Goal: Task Accomplishment & Management: Use online tool/utility

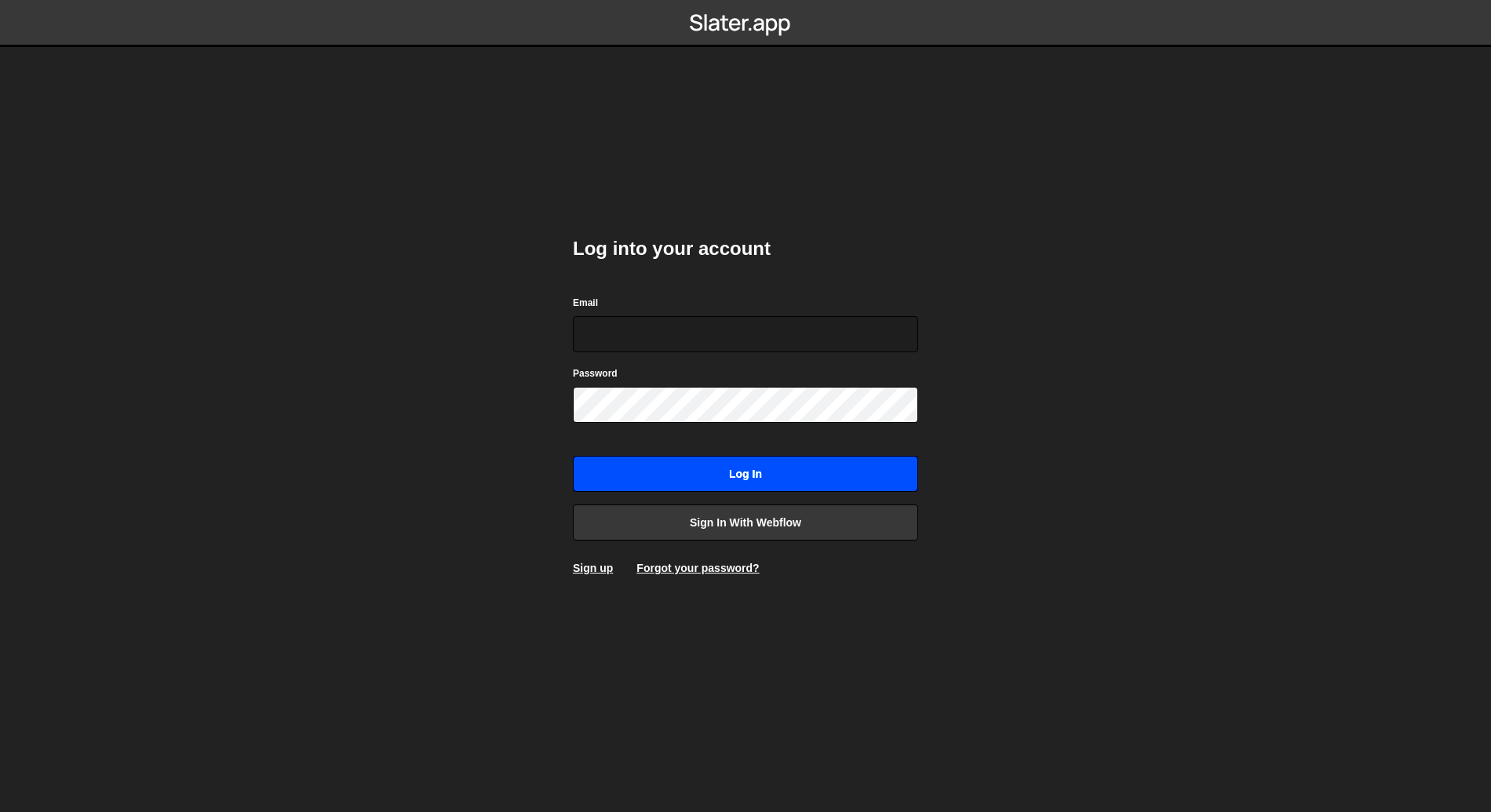
type input "[EMAIL_ADDRESS][DOMAIN_NAME]"
click at [742, 478] on input "Log in" at bounding box center [745, 474] width 345 height 36
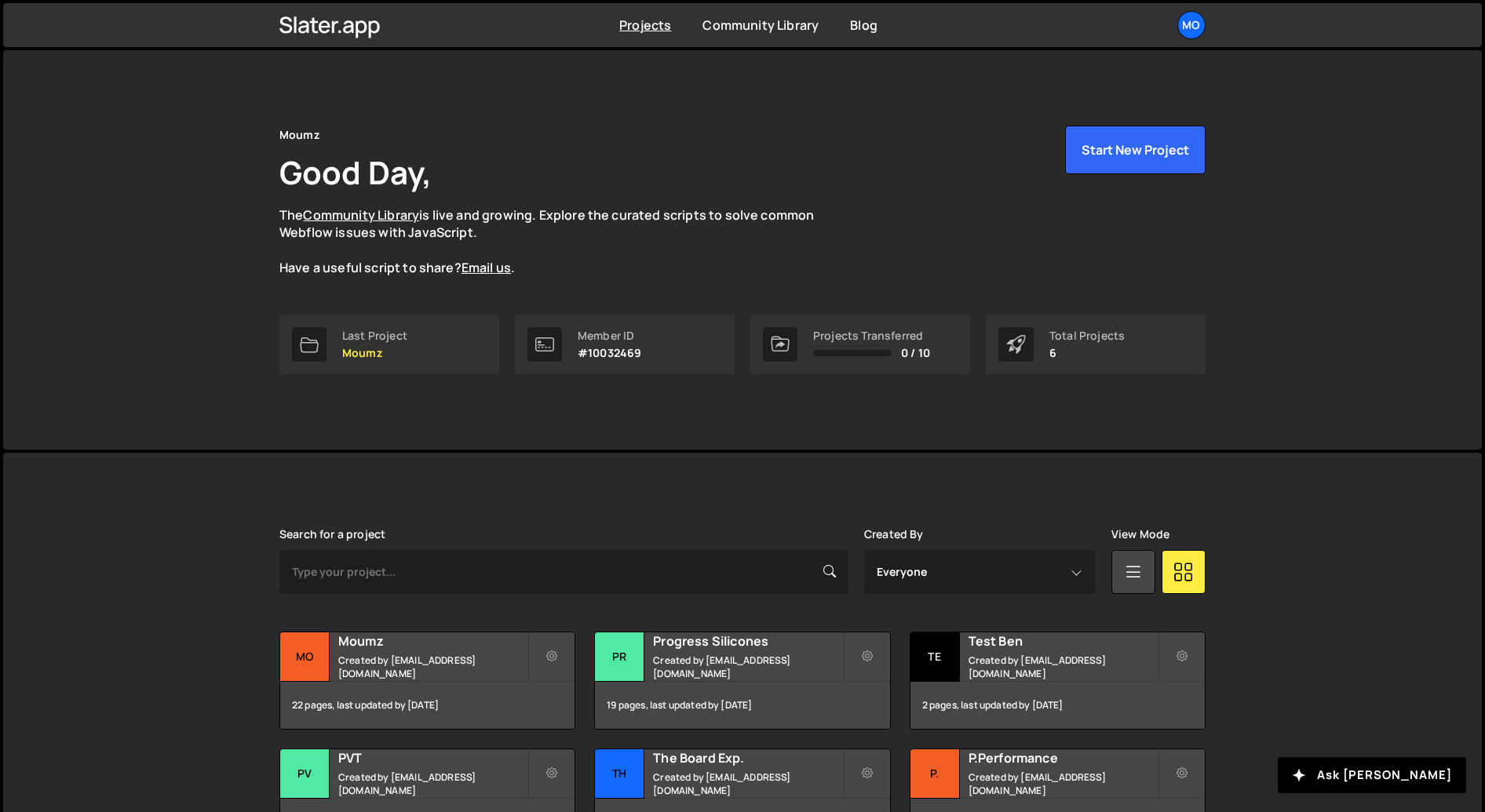
scroll to position [113, 0]
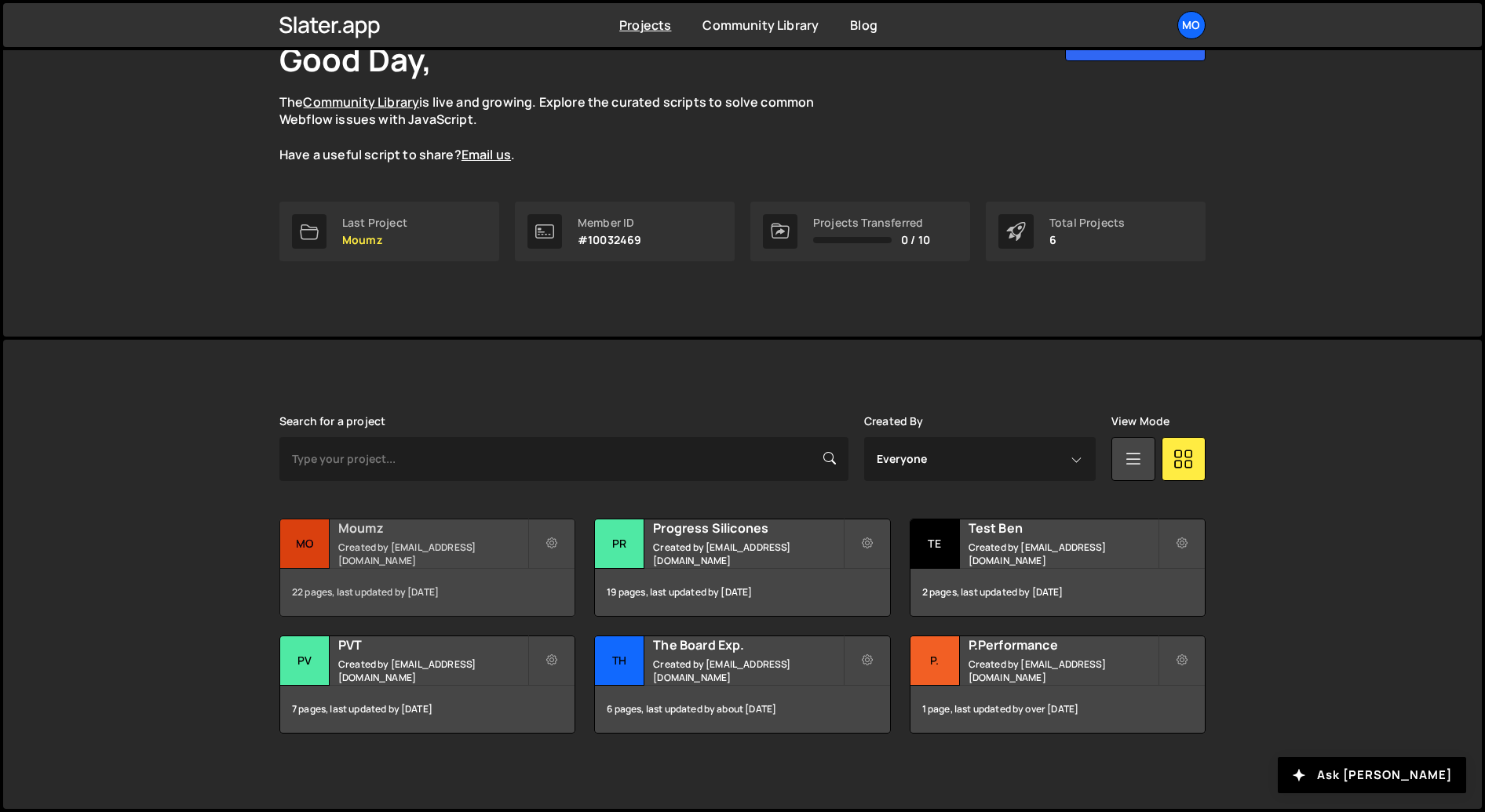
click at [491, 523] on div "Moumz Created by bgarcia@moumz.fr" at bounding box center [427, 543] width 294 height 49
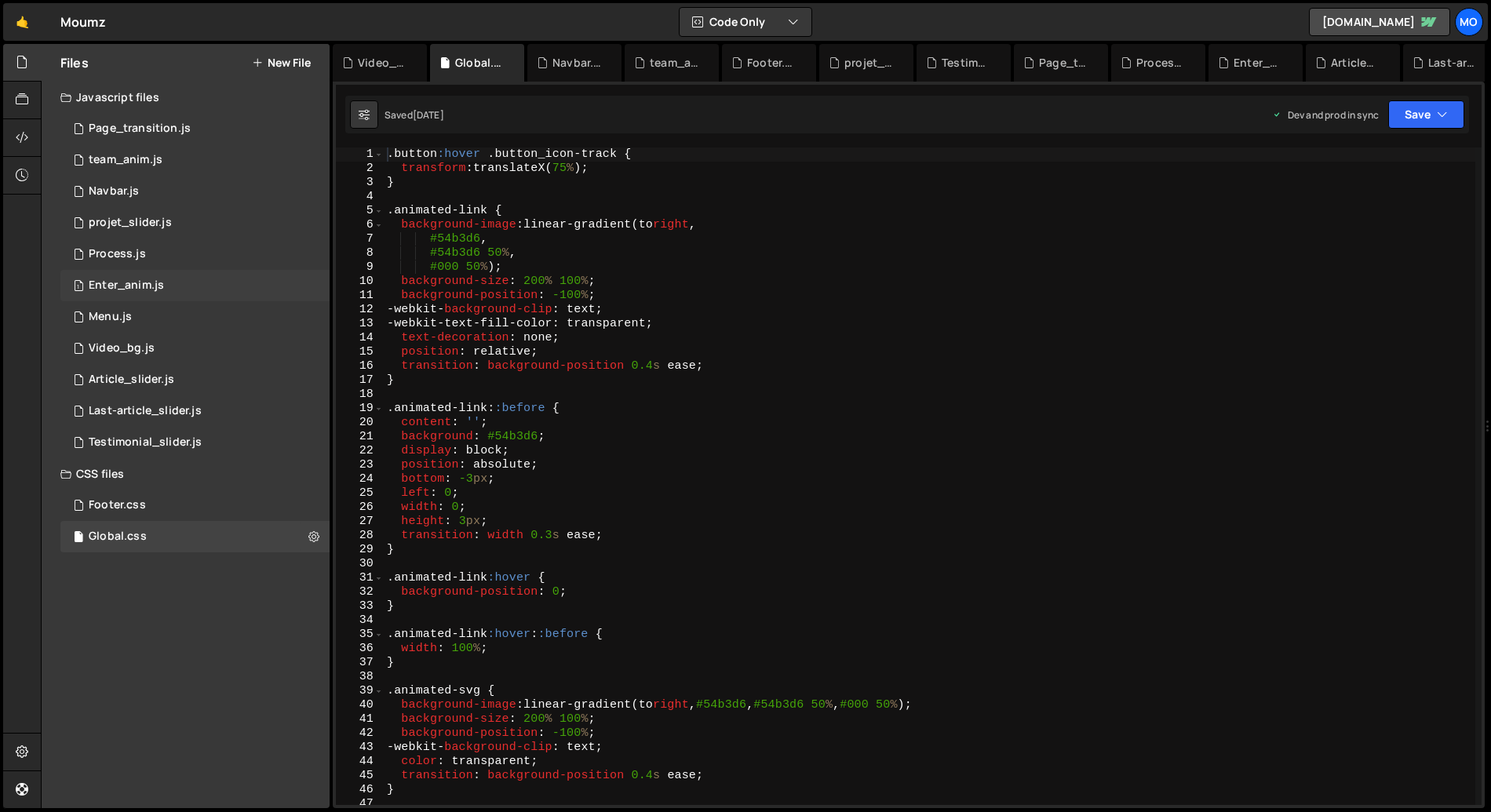
click at [157, 290] on div "Enter_anim.js" at bounding box center [126, 285] width 75 height 14
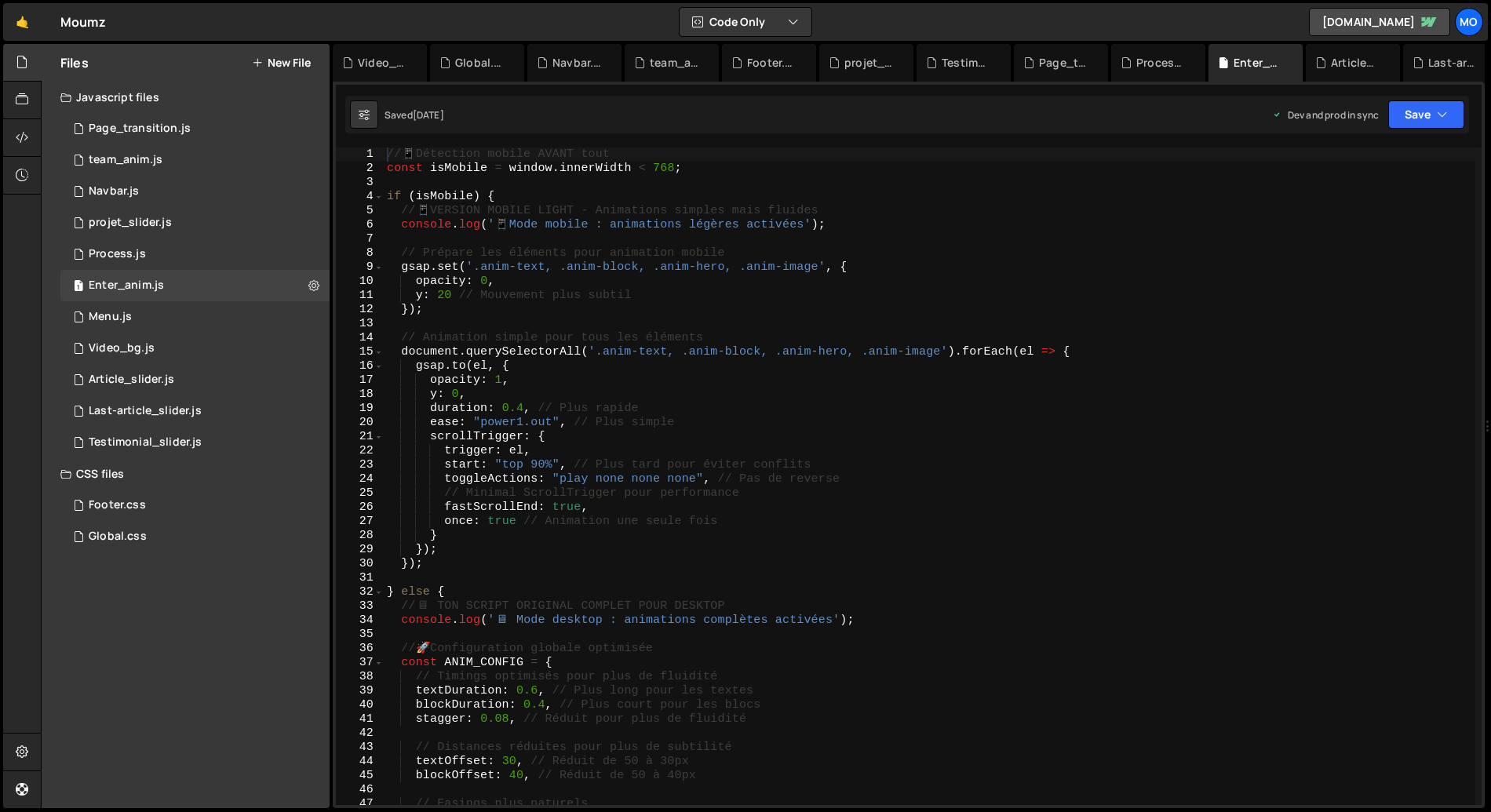
click at [508, 325] on div "// 📱 Détection mobile AVANT tout const isMobile = window . innerWidth < 768 ; i…" at bounding box center [929, 490] width 1091 height 685
type textarea "}"
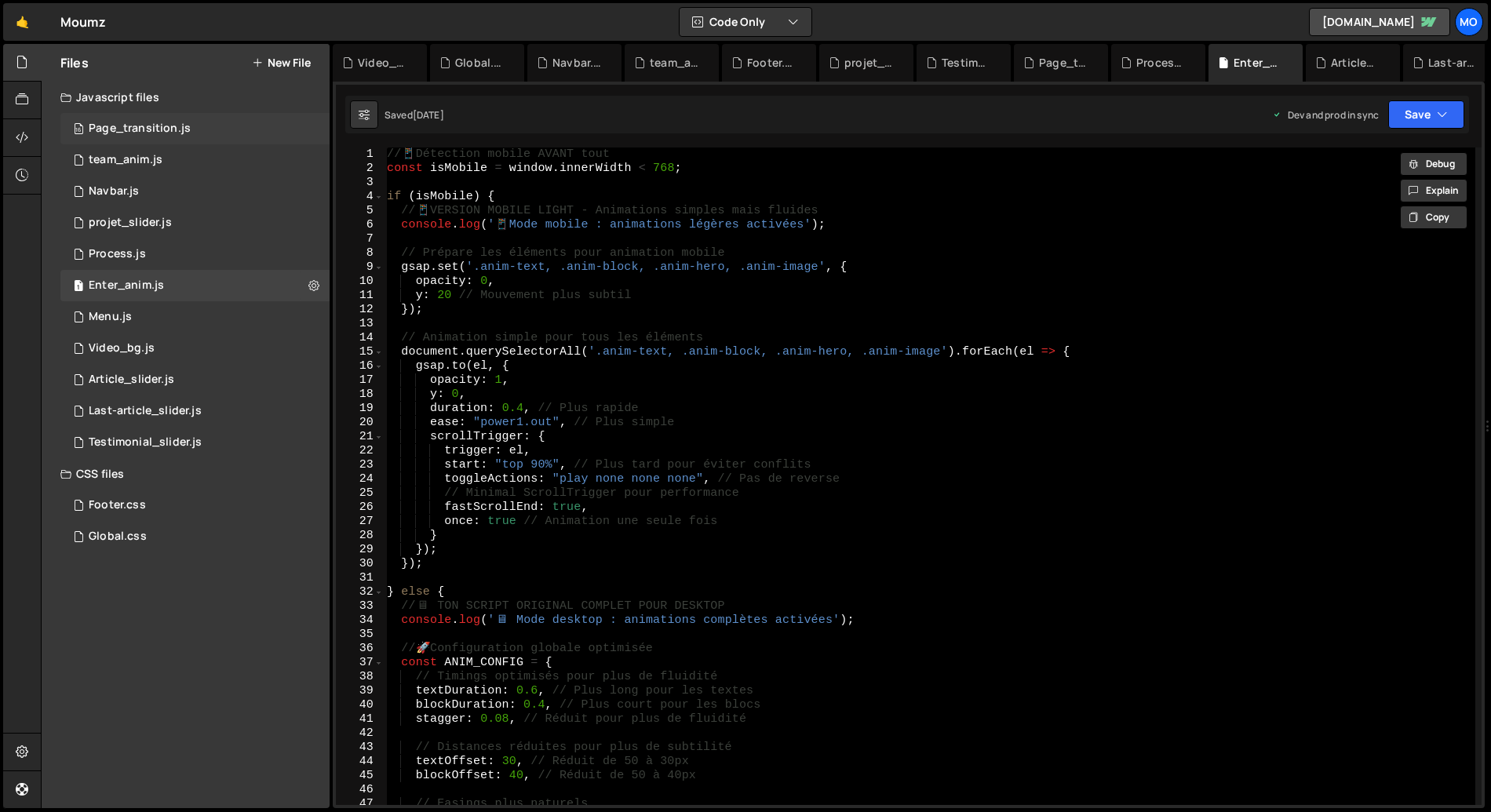
click at [126, 136] on div "16 Page_transition.js 0" at bounding box center [195, 128] width 269 height 31
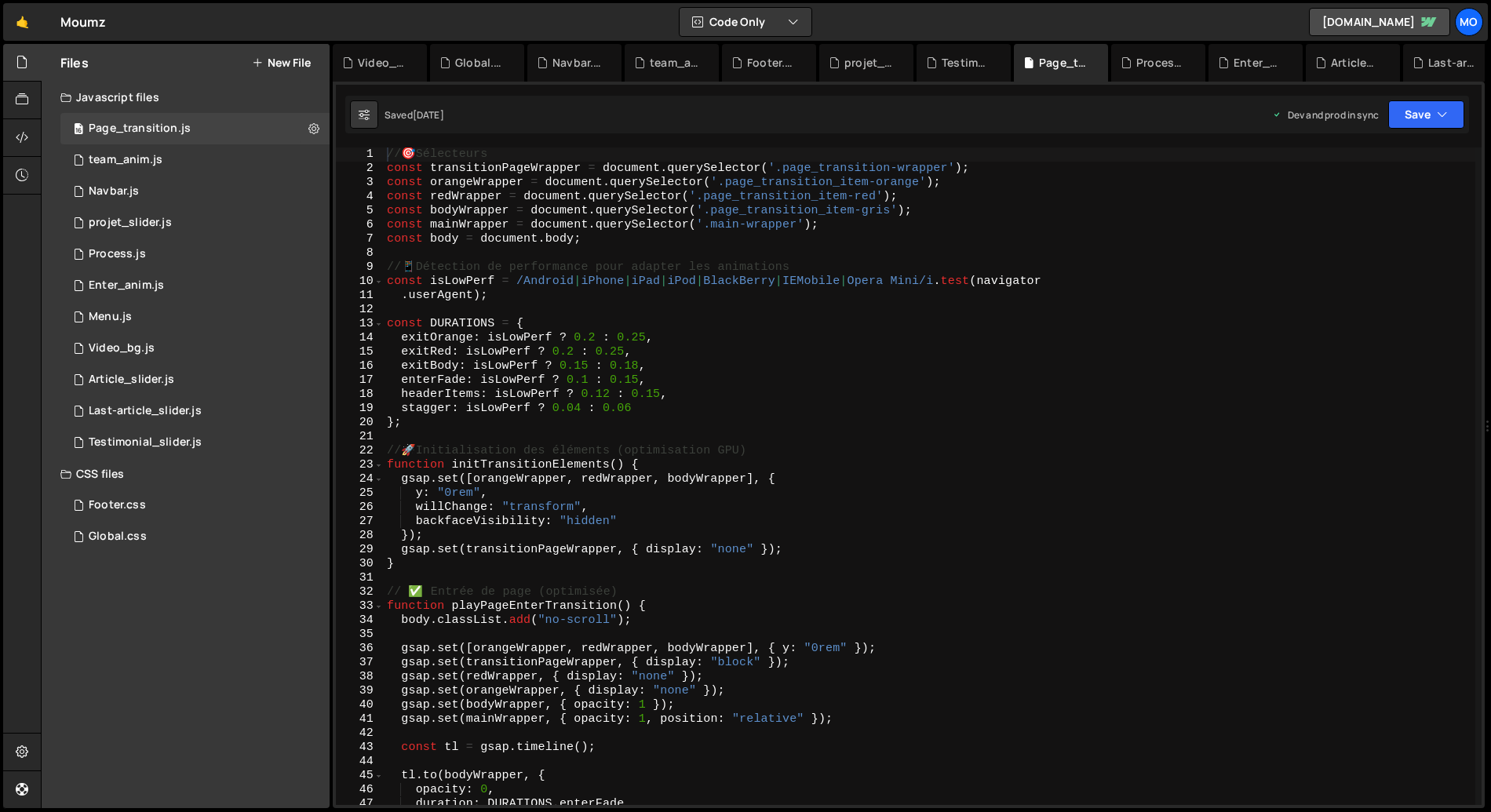
click at [362, 388] on div "18" at bounding box center [360, 394] width 48 height 14
click at [470, 392] on div "// 🎯 Sélecteurs const transitionPageWrapper = document . querySelector ( '.page…" at bounding box center [929, 490] width 1091 height 685
type textarea "});"
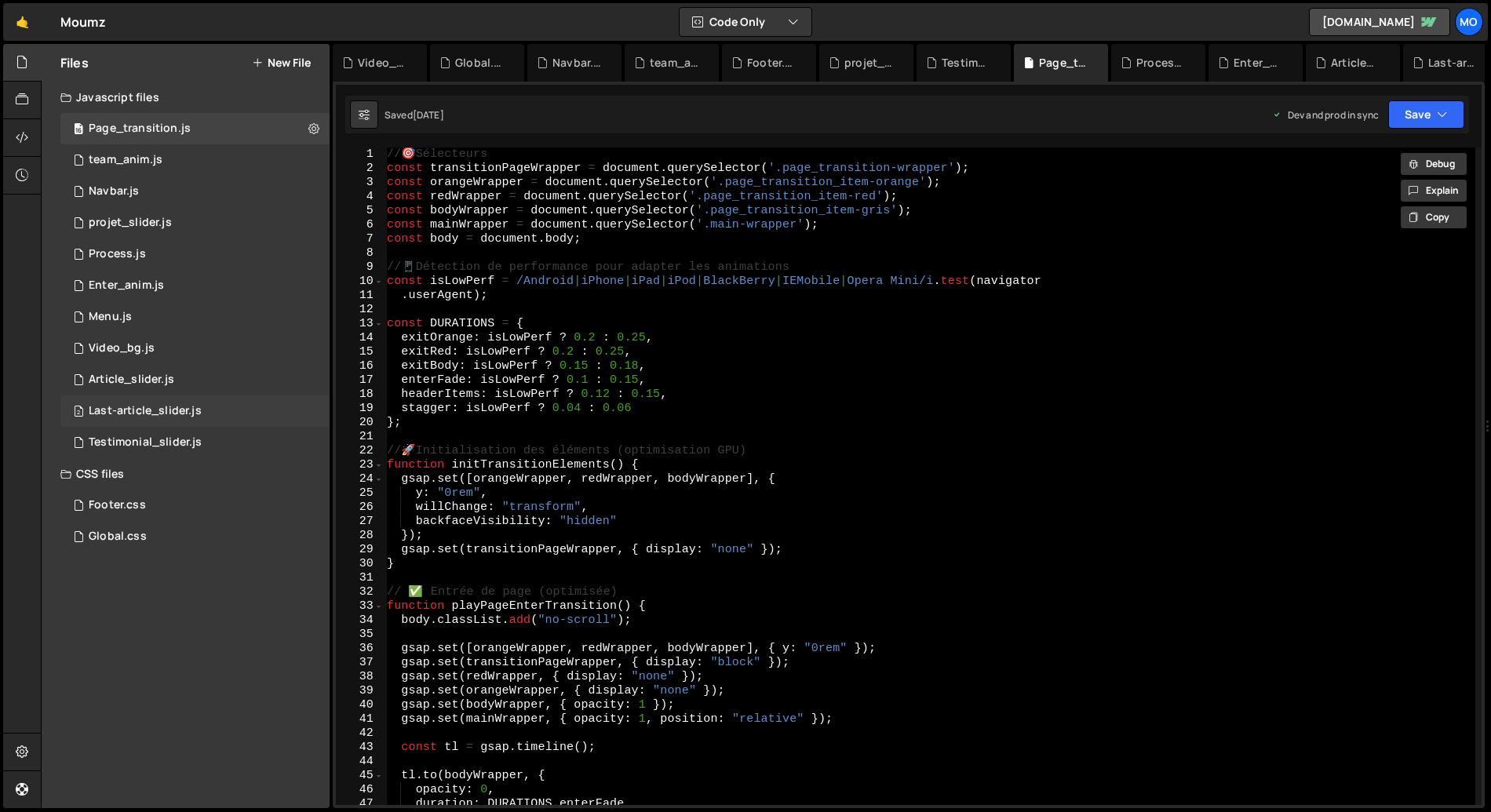
click at [138, 417] on div "Last-article_slider.js" at bounding box center [145, 411] width 113 height 14
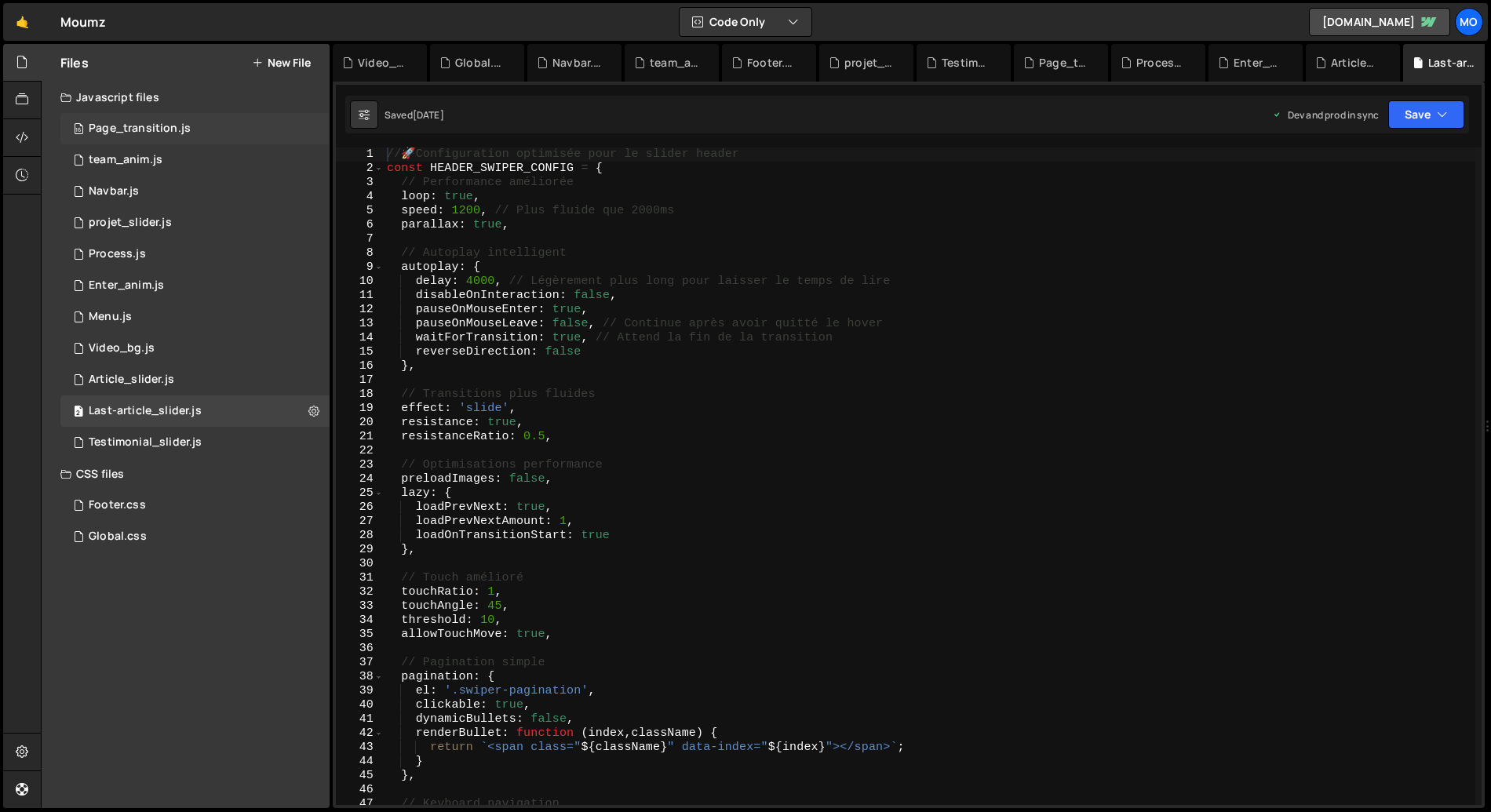
click at [169, 127] on div "Page_transition.js" at bounding box center [139, 128] width 102 height 14
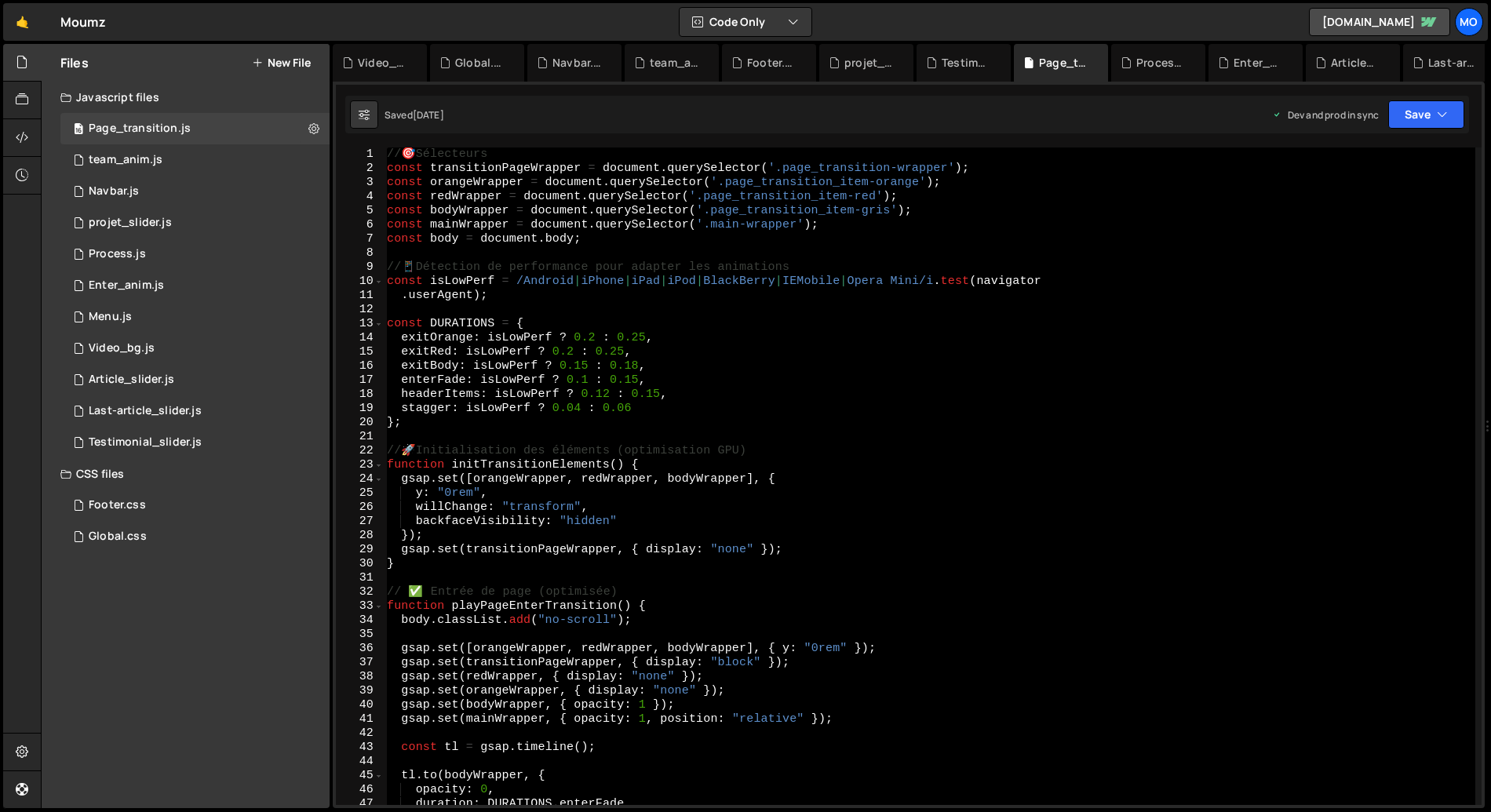
click at [567, 253] on div "// 🎯 Sélecteurs const transitionPageWrapper = document . querySelector ( '.page…" at bounding box center [929, 476] width 1091 height 657
click at [612, 366] on div "// 🎯 Sélecteurs const transitionPageWrapper = document . querySelector ( '.page…" at bounding box center [929, 476] width 1091 height 657
paste textarea "();"
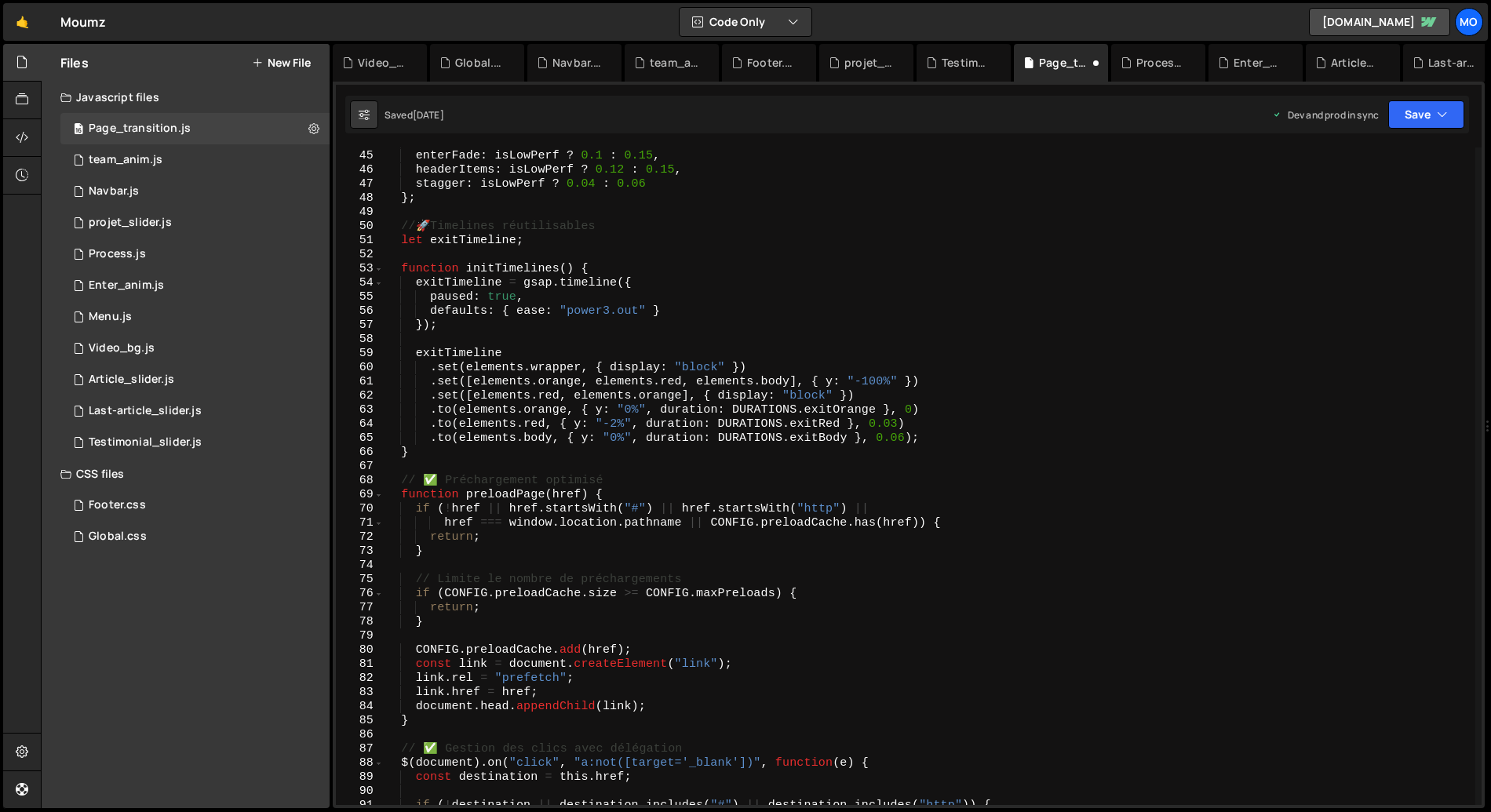
scroll to position [620, 0]
click at [1402, 113] on button "Save" at bounding box center [1426, 114] width 76 height 28
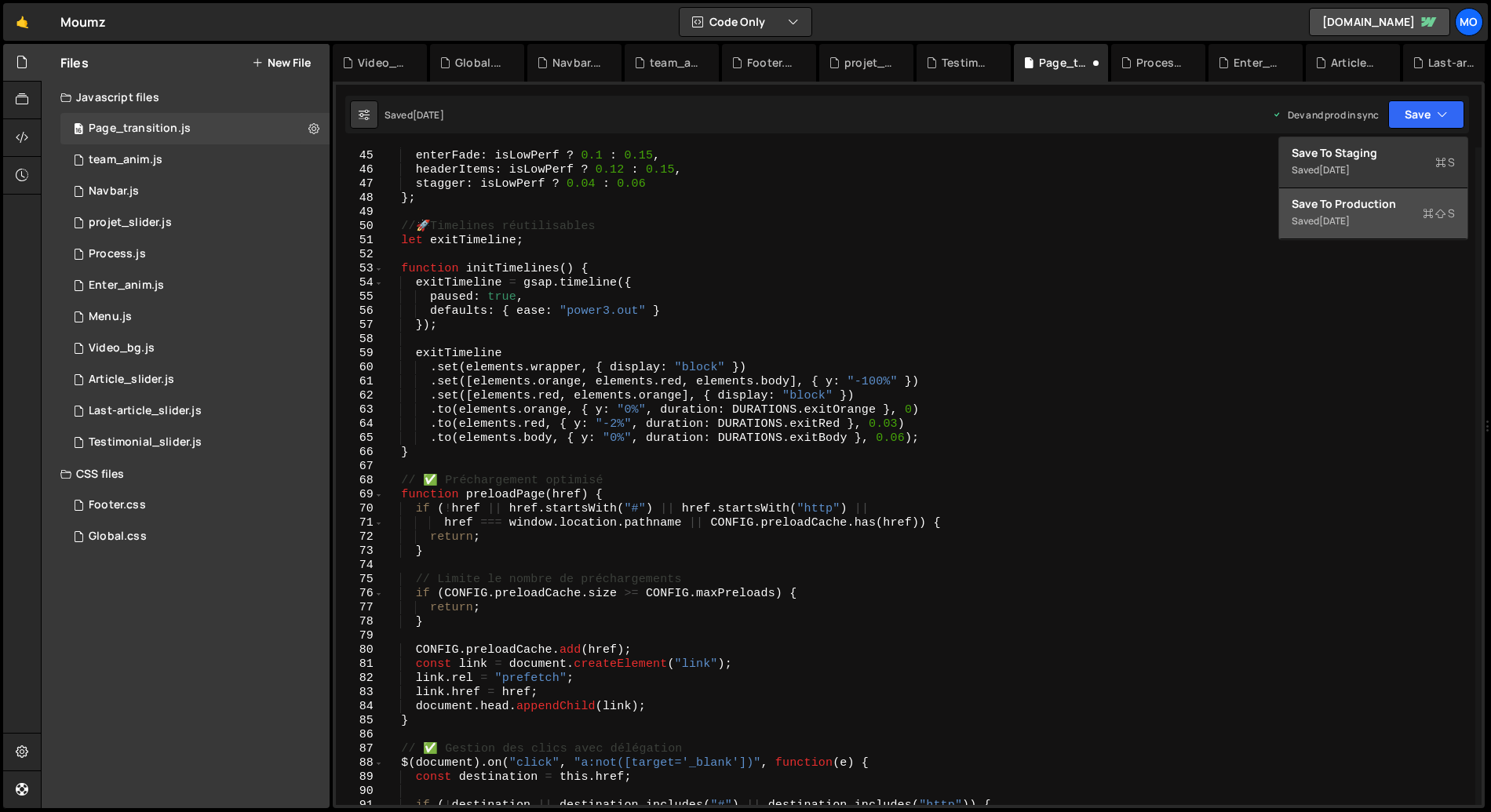
click at [1331, 206] on div "Save to Production S" at bounding box center [1373, 204] width 163 height 16
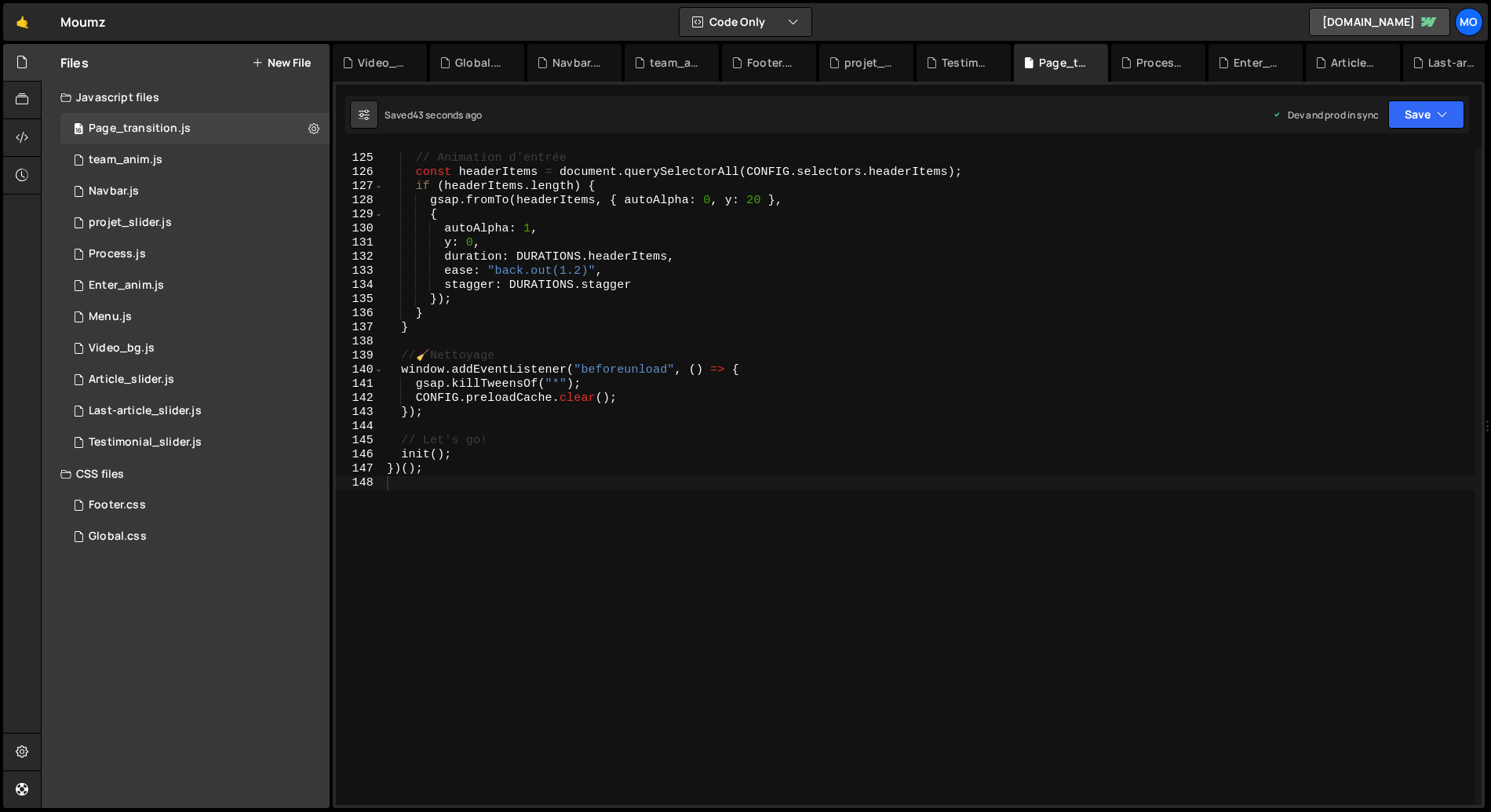
click at [525, 454] on div "// Animation d'entrée const headerItems = document . querySelectorAll ( CONFIG …" at bounding box center [929, 480] width 1091 height 685
type textarea "})();"
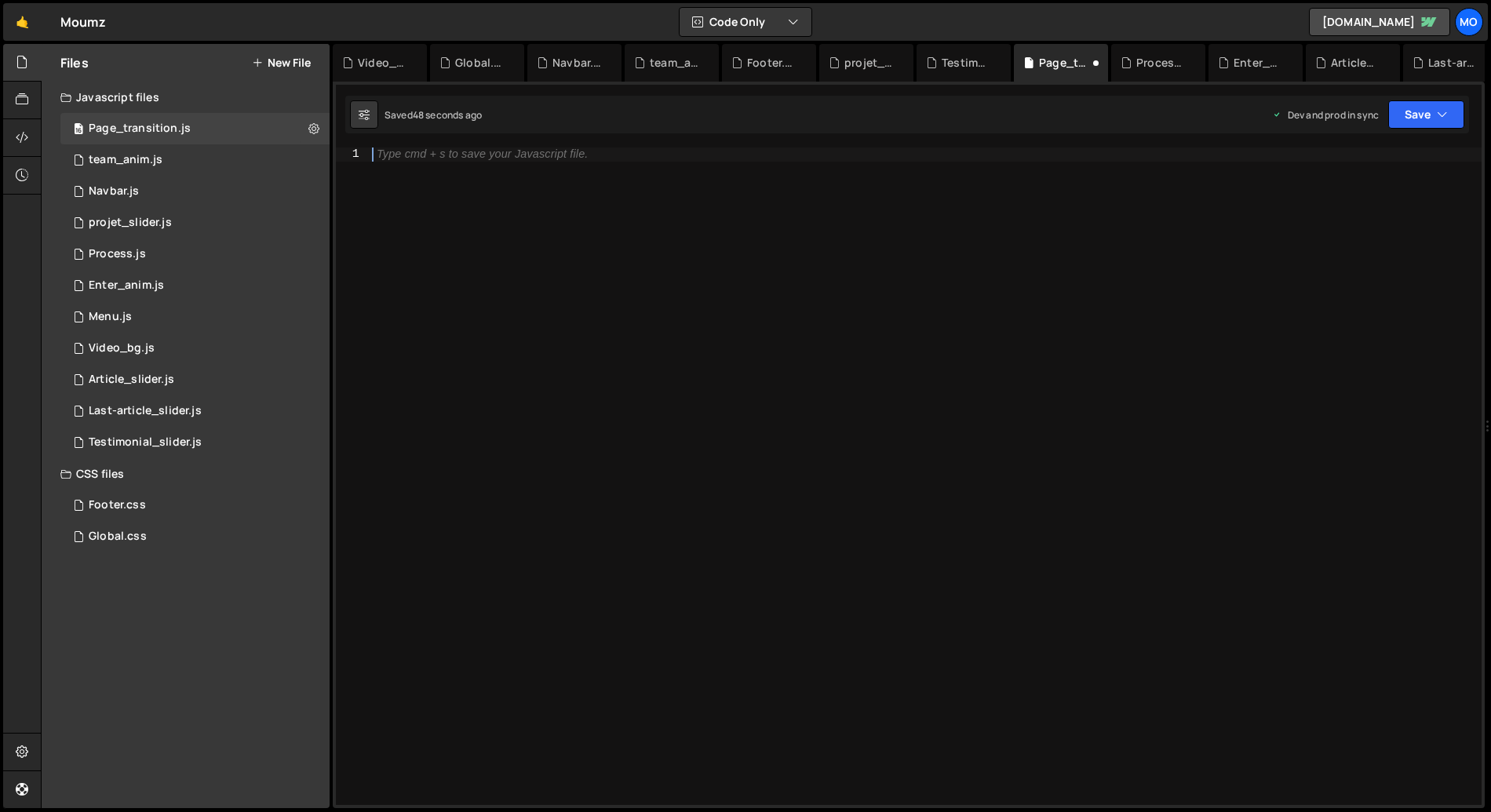
paste textarea "})();"
type textarea "})();"
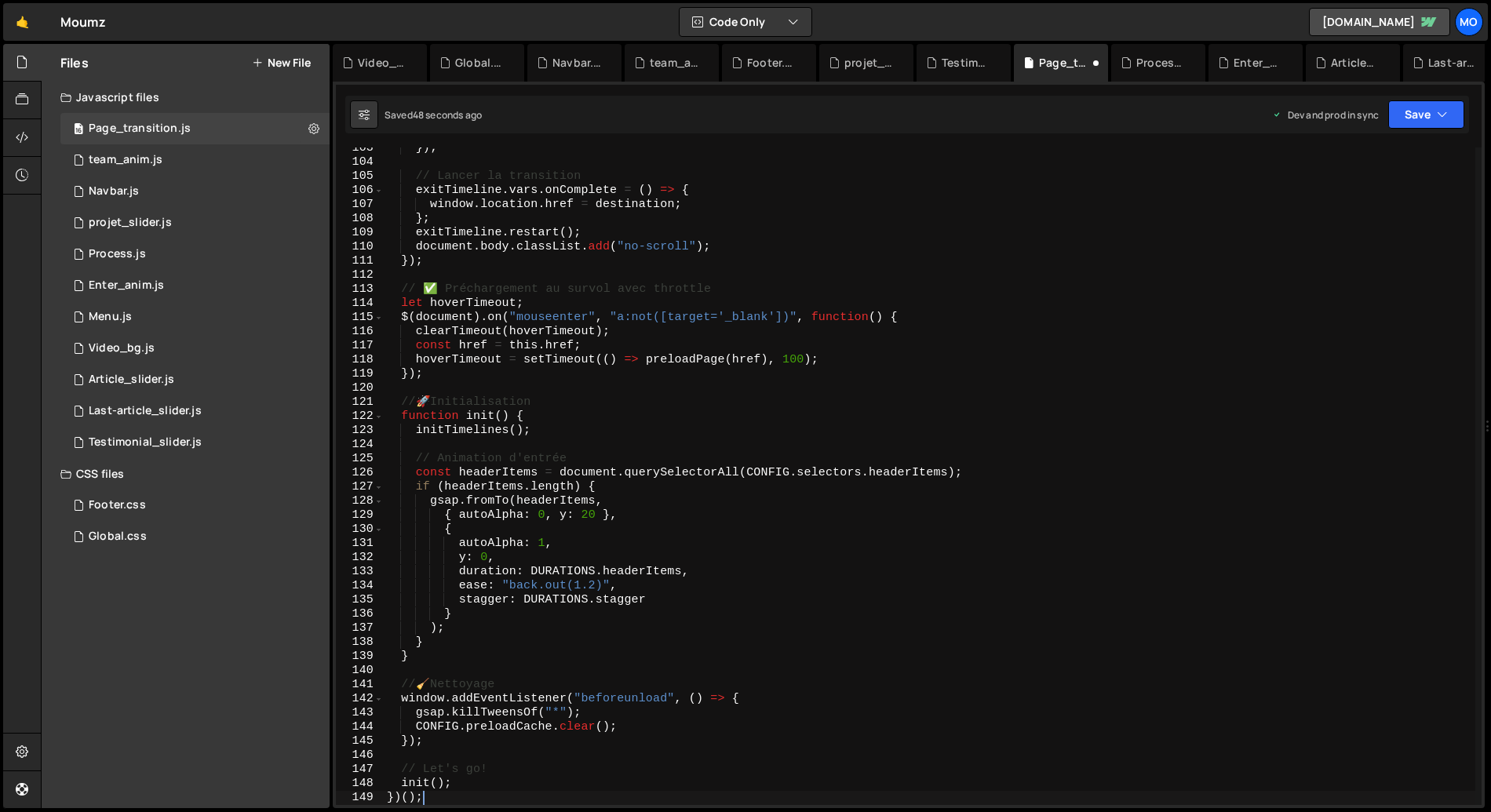
scroll to position [1447, 0]
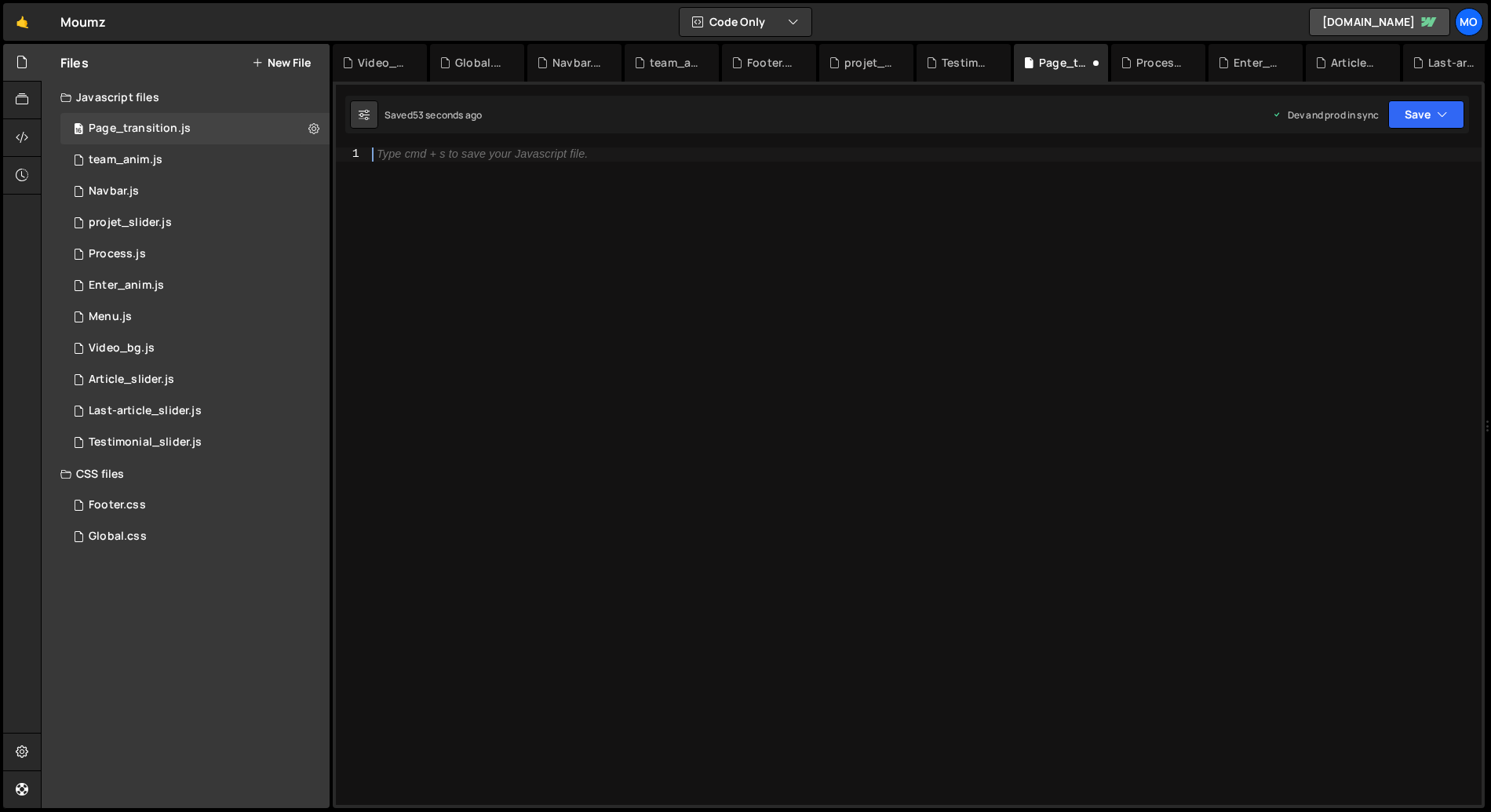
click at [387, 161] on div "Type cmd + s to save your Javascript file." at bounding box center [925, 490] width 1113 height 685
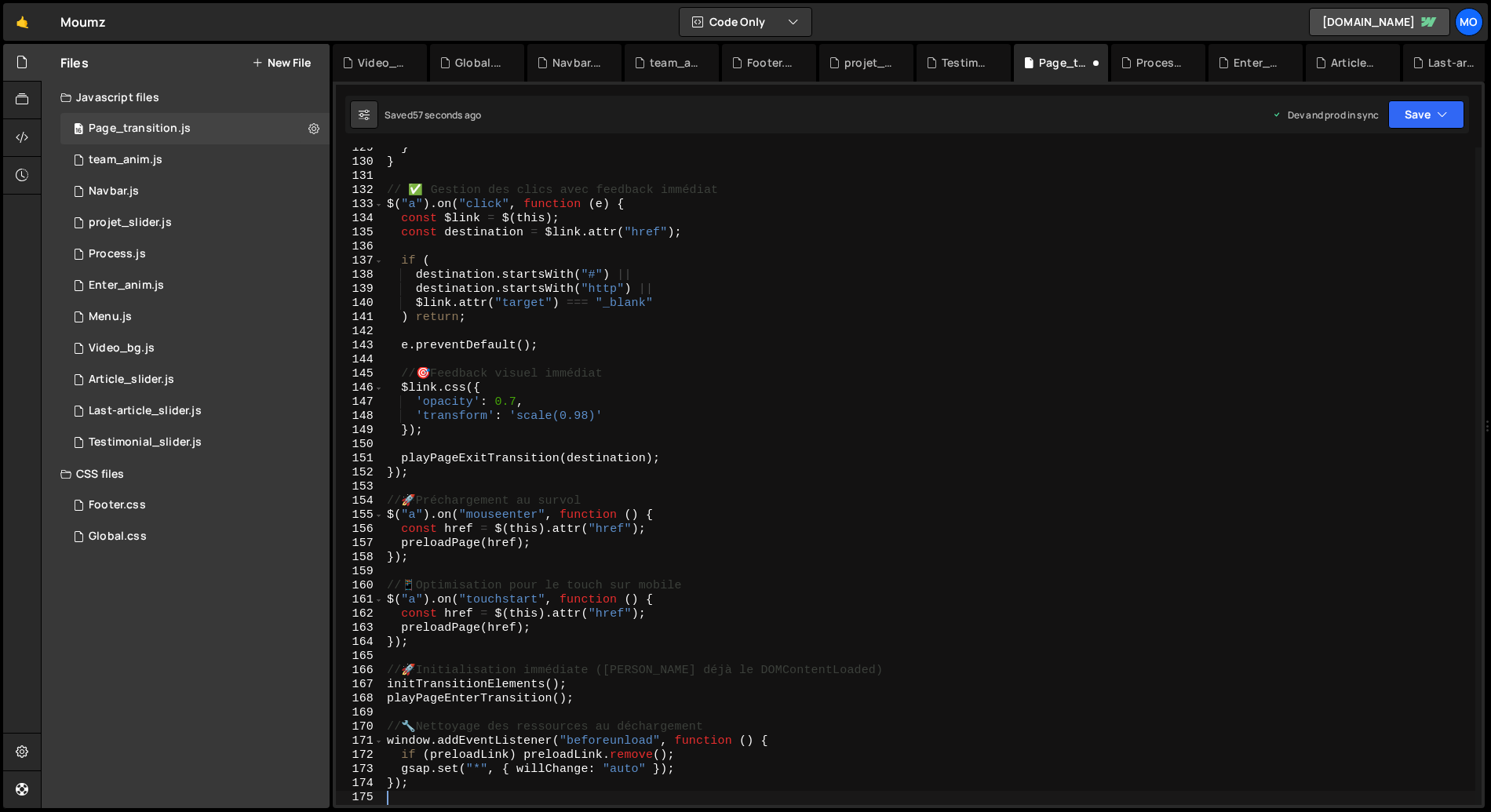
scroll to position [1814, 0]
click at [1429, 126] on button "Save" at bounding box center [1426, 114] width 76 height 28
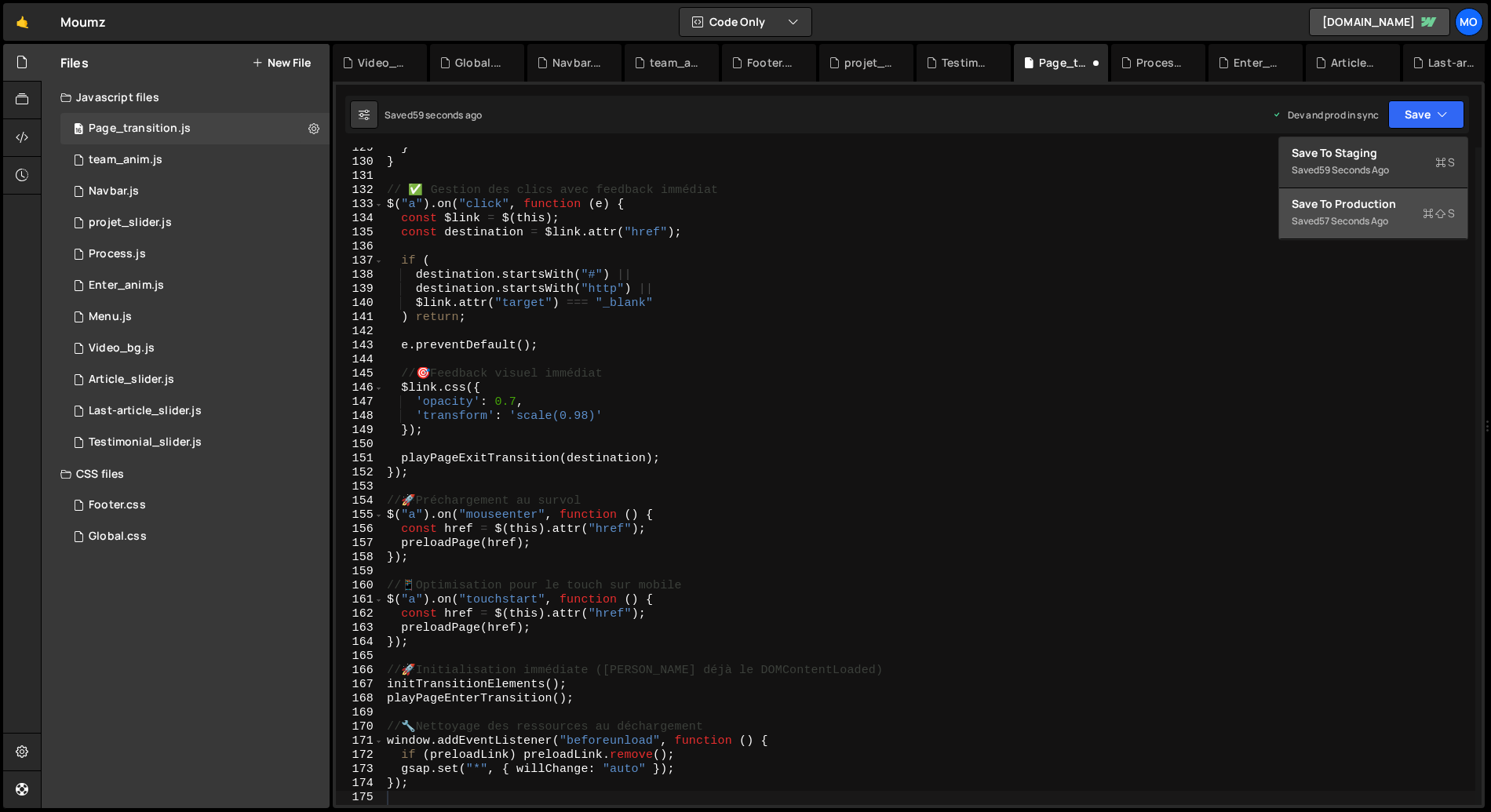
click at [1359, 209] on div "Save to Production S" at bounding box center [1373, 204] width 163 height 16
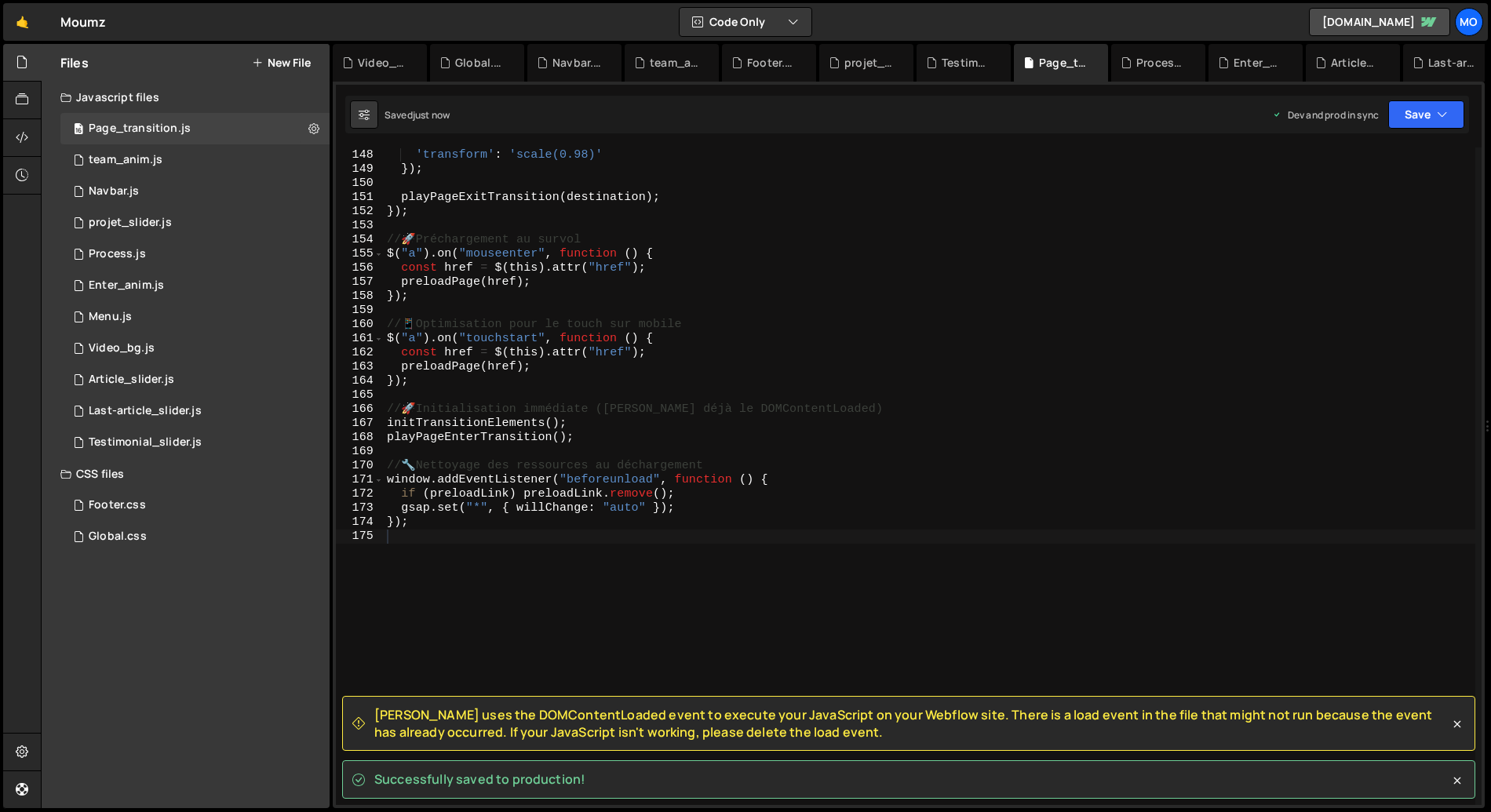
scroll to position [2075, 0]
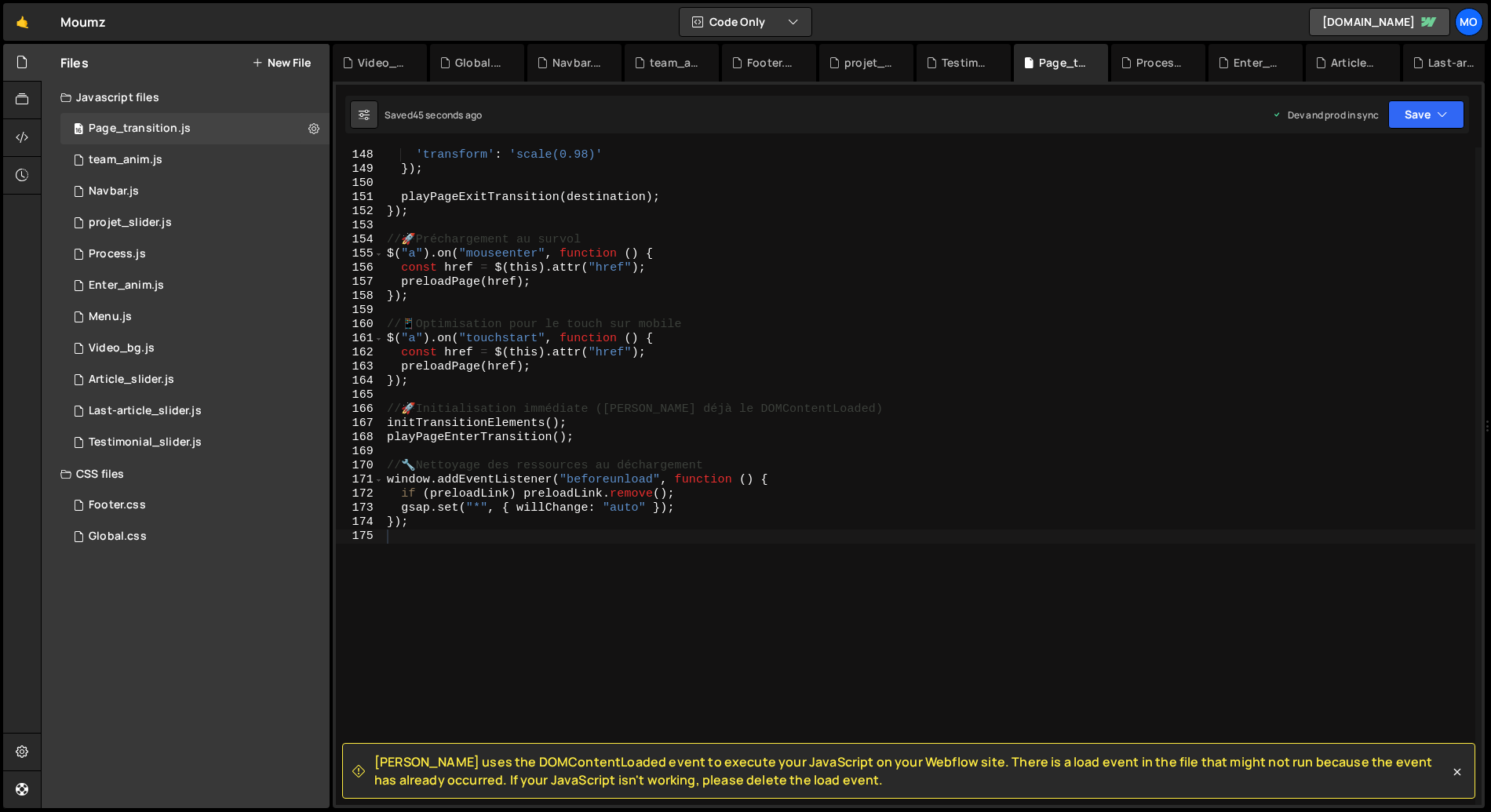
click at [538, 514] on div "'opacity' : 0.7 , 'transform' : 'scale(0.98)' }) ; playPageExitTransition ( des…" at bounding box center [929, 477] width 1091 height 685
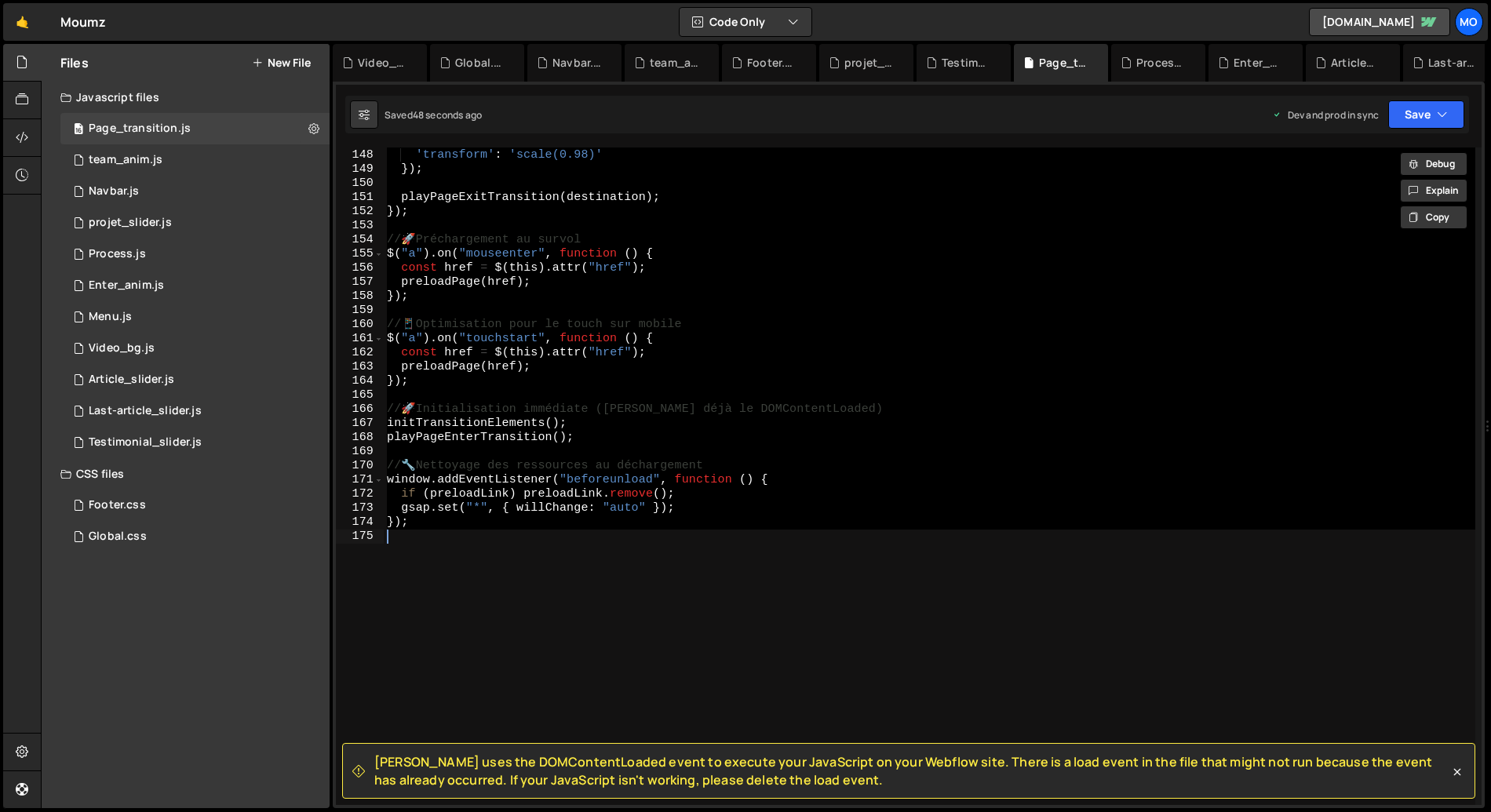
paste textarea "(); // Auto-exécution de la fonction"
type textarea "})(); // Auto-exécution de la fonction"
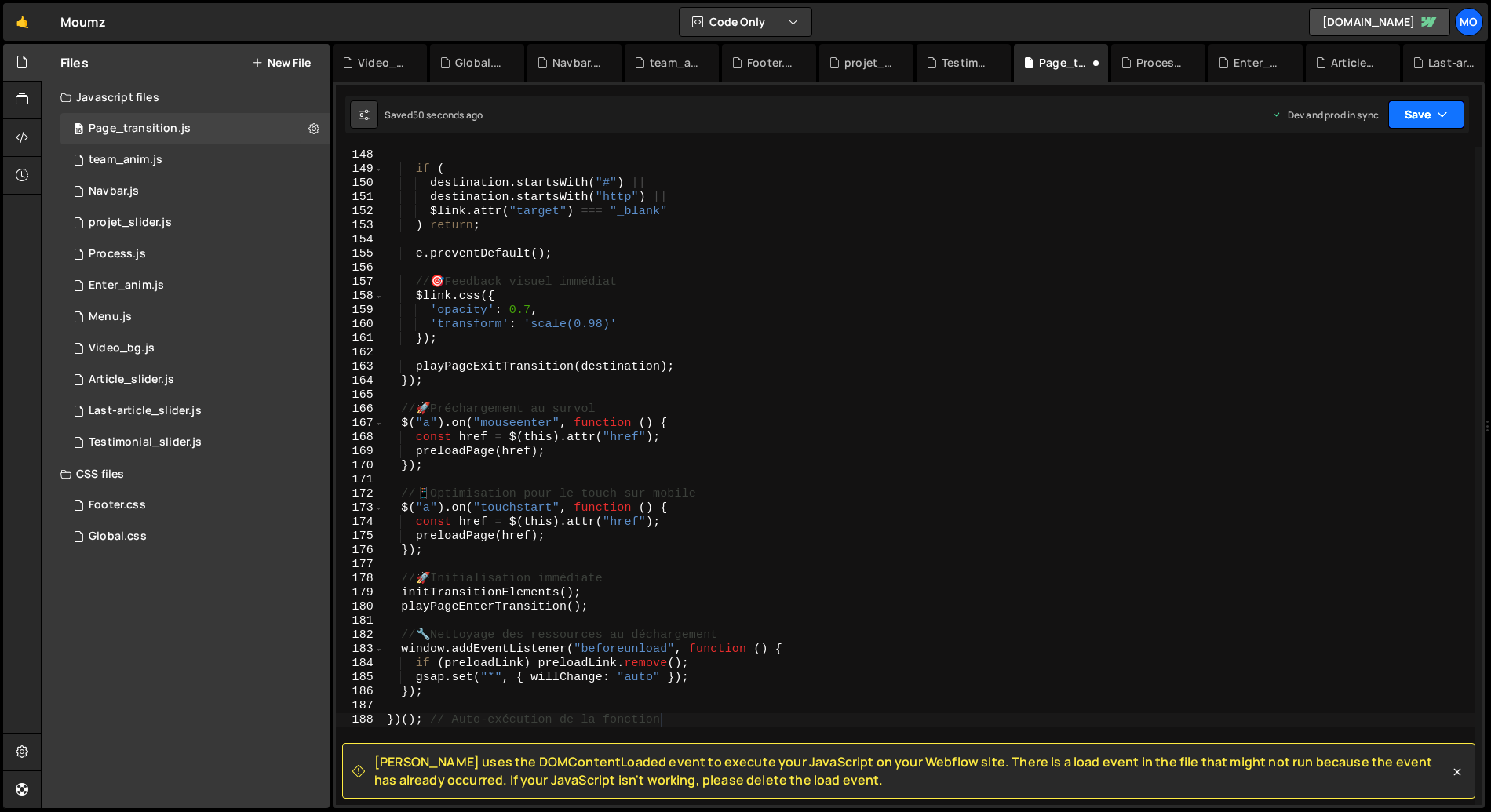
click at [1444, 120] on icon "button" at bounding box center [1441, 114] width 11 height 16
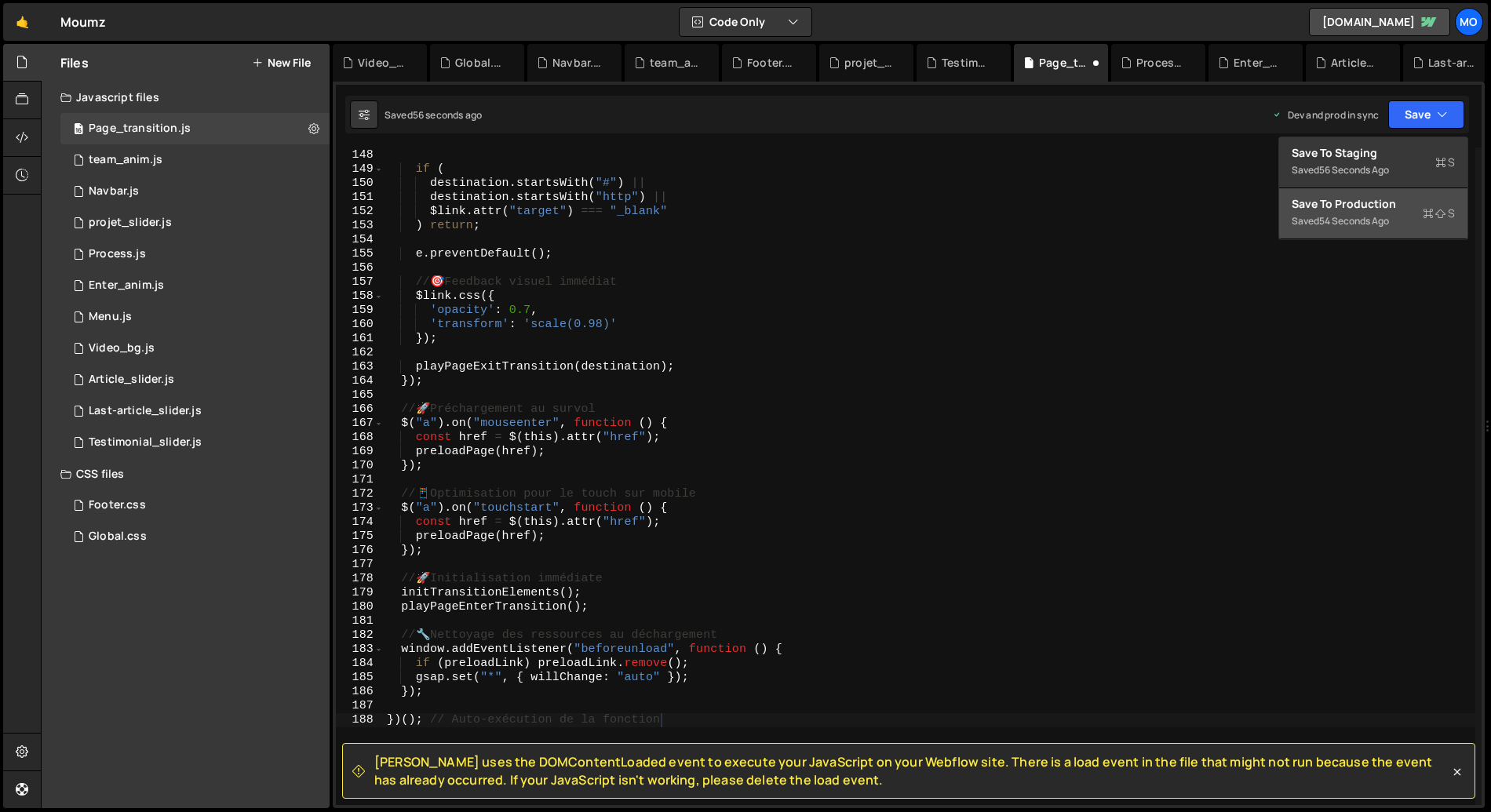
click at [1342, 218] on div "54 seconds ago" at bounding box center [1354, 221] width 70 height 13
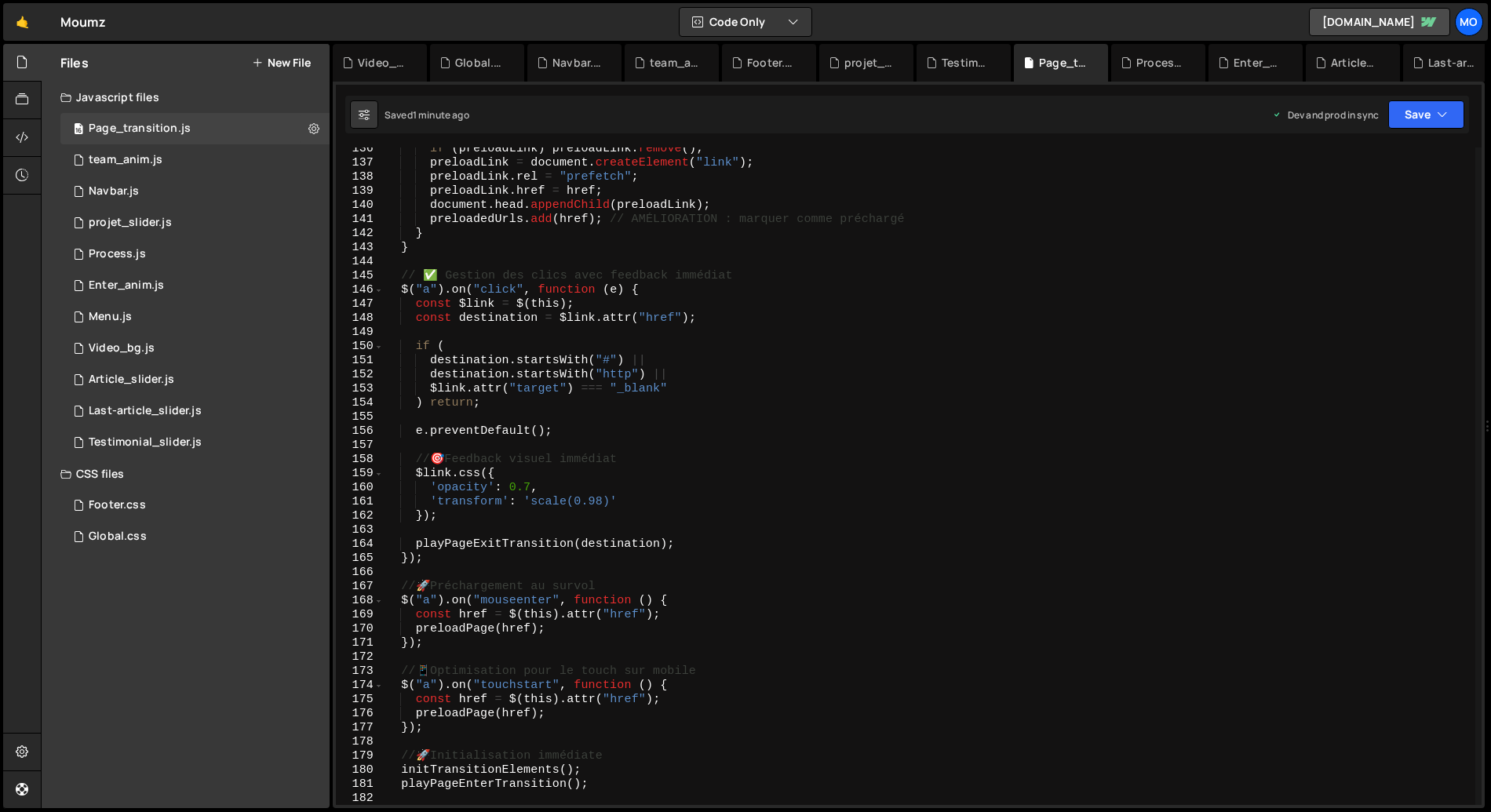
scroll to position [1913, 0]
